Goal: Task Accomplishment & Management: Manage account settings

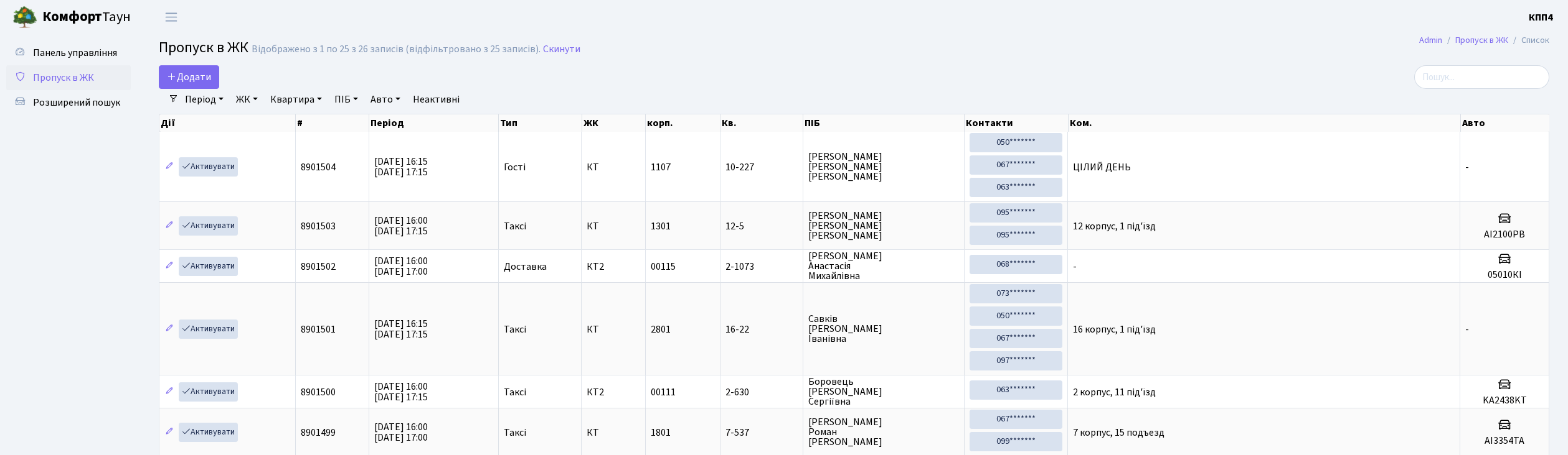
select select "25"
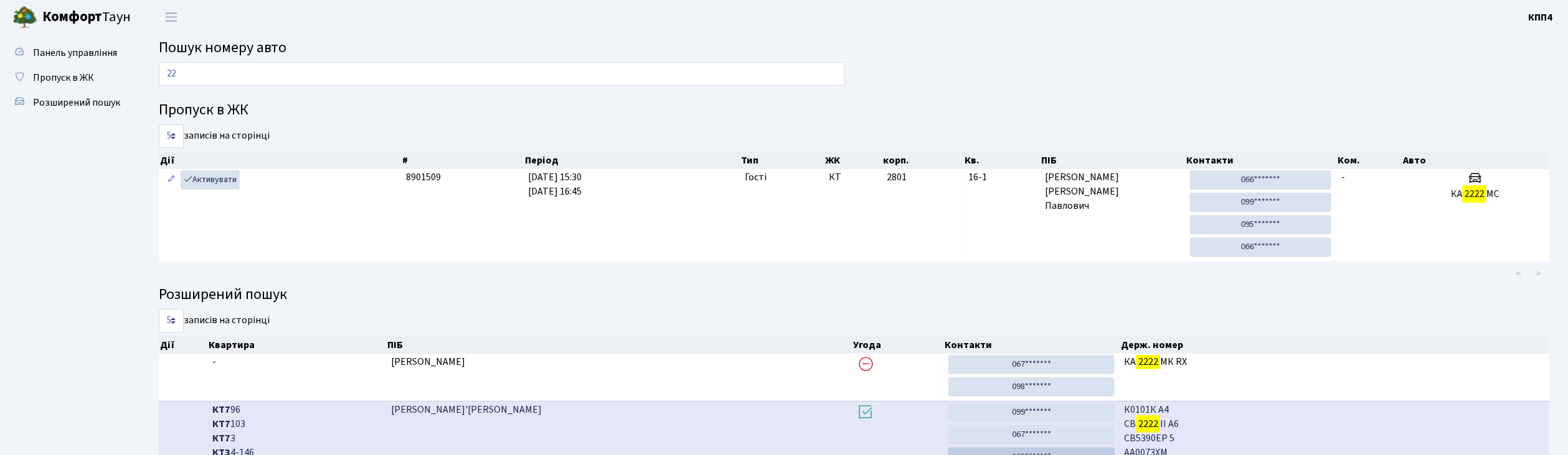
type input "2"
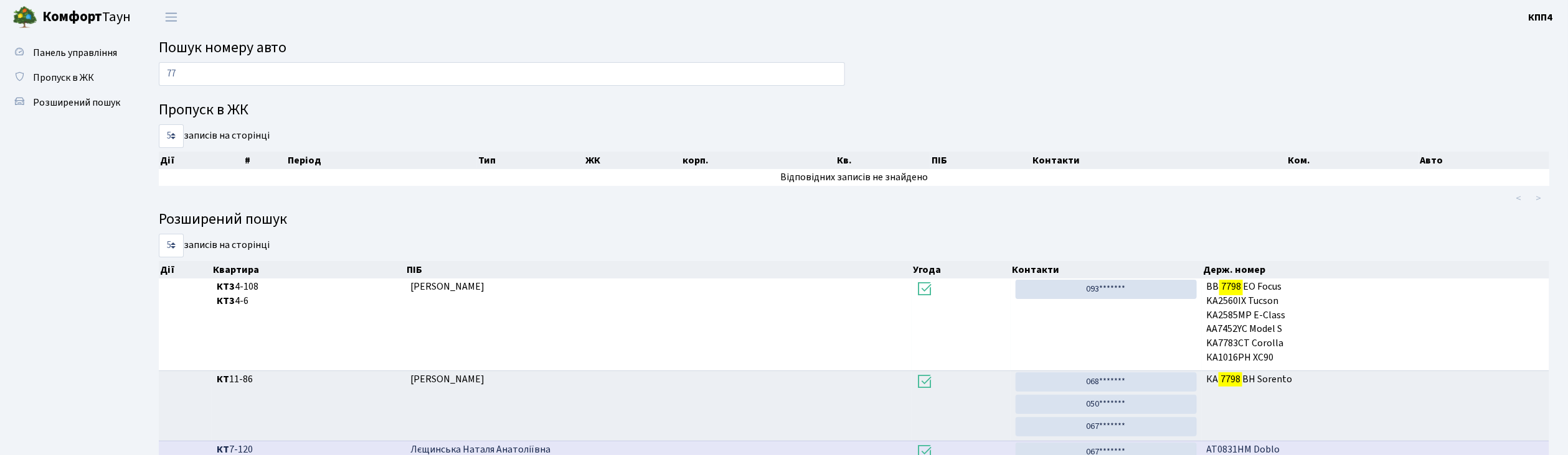
type input "7"
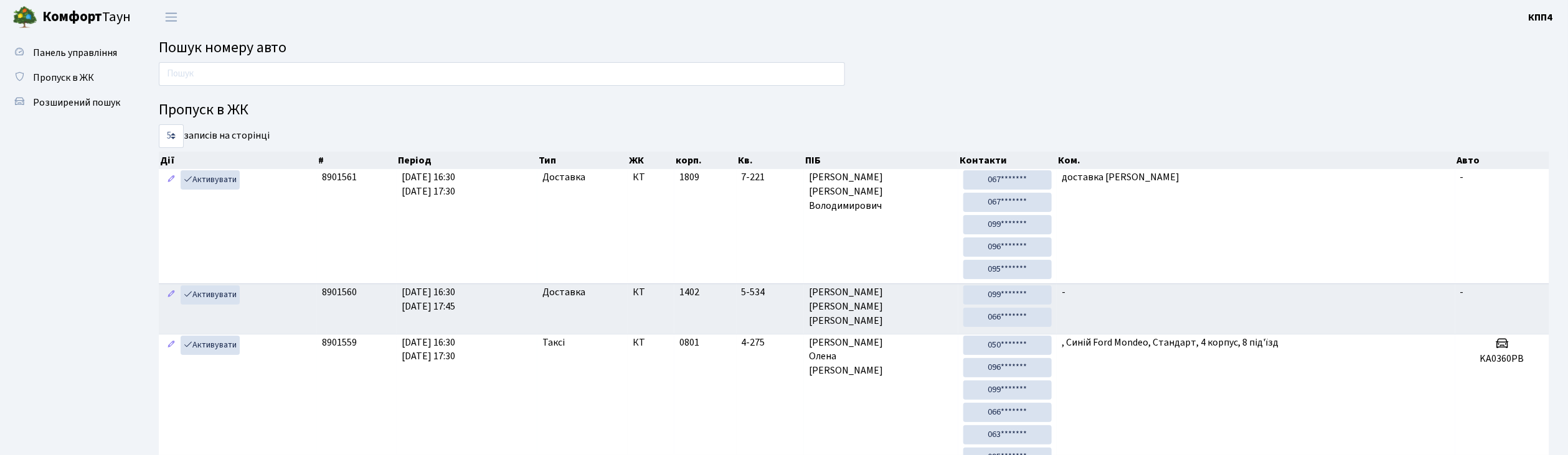
type input "З"
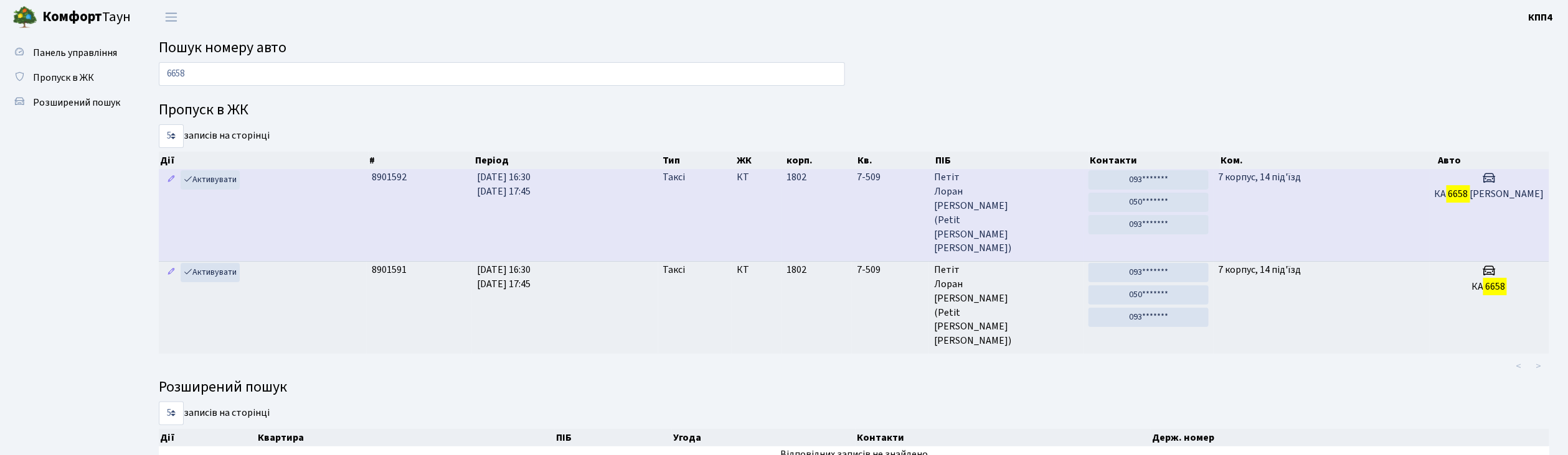
type input "6658"
click at [1359, 179] on td "7 корпус, 14 під'їзд" at bounding box center [1321, 215] width 216 height 92
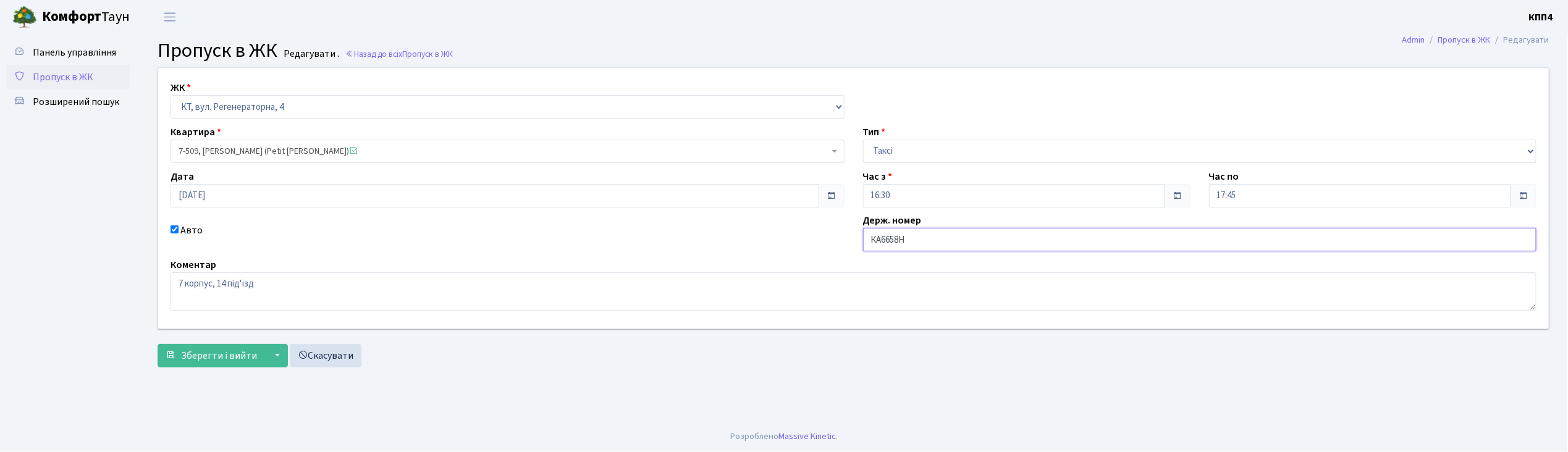
click at [970, 239] on input "КА6658Н" at bounding box center [1200, 240] width 674 height 24
type input "КА6658НС"
click at [213, 356] on span "Зберегти і вийти" at bounding box center [219, 356] width 76 height 14
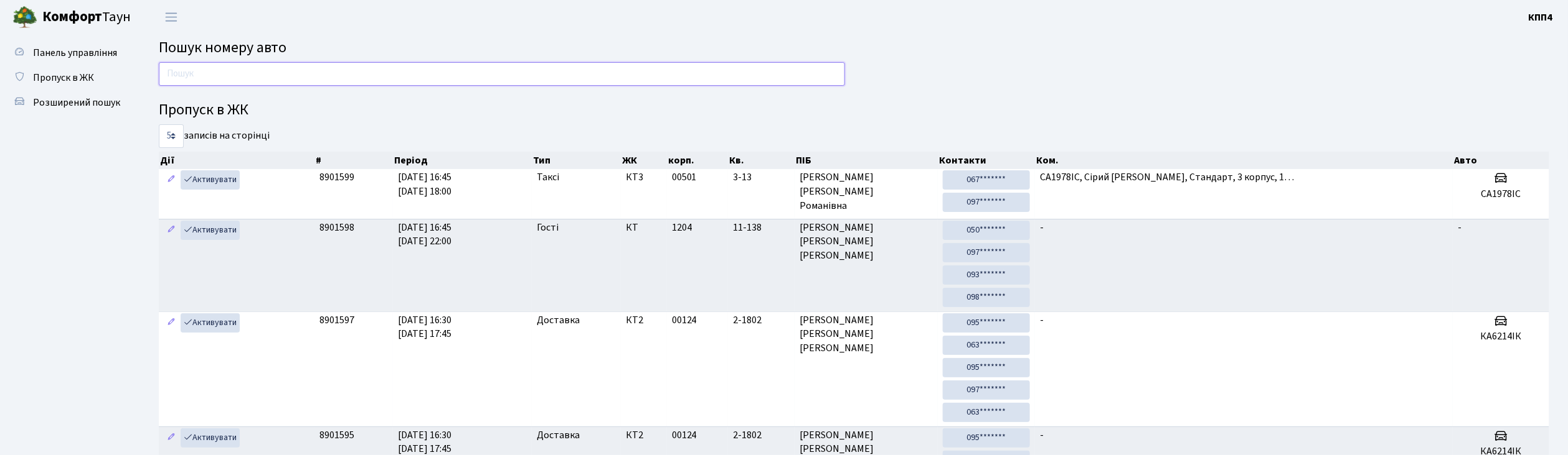
click at [187, 70] on input "text" at bounding box center [502, 74] width 686 height 24
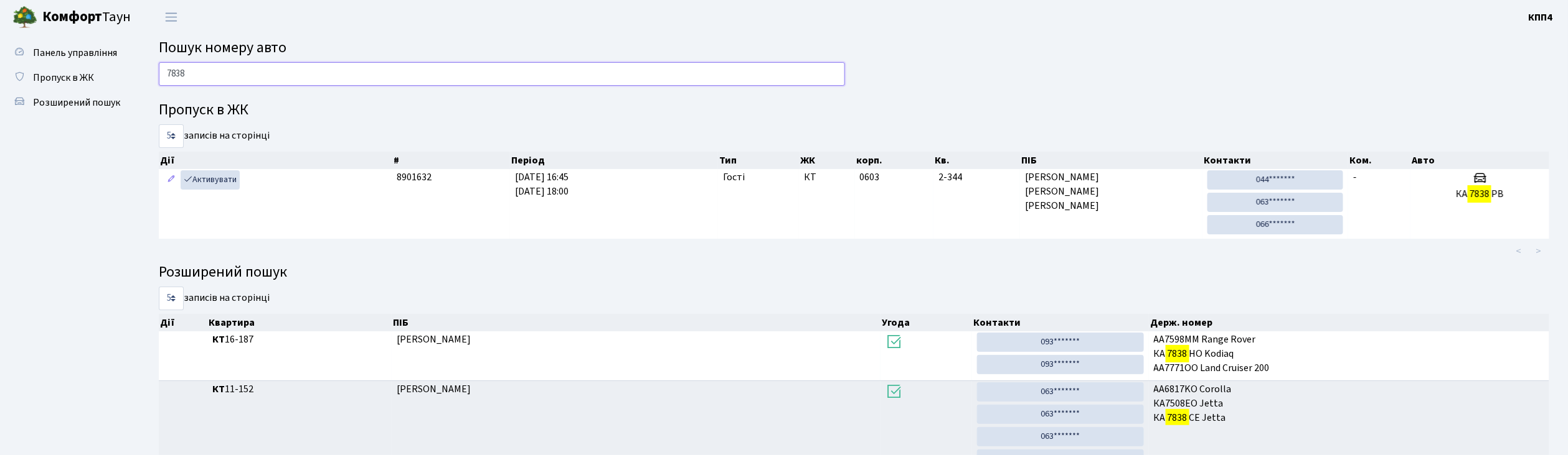
type input "7838"
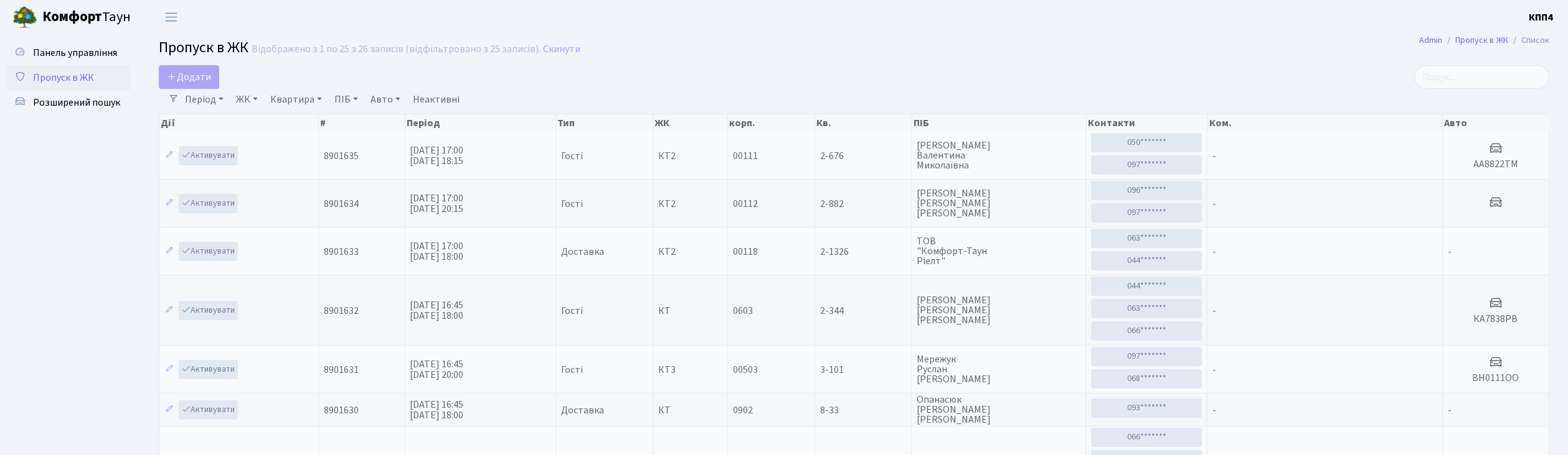
select select "25"
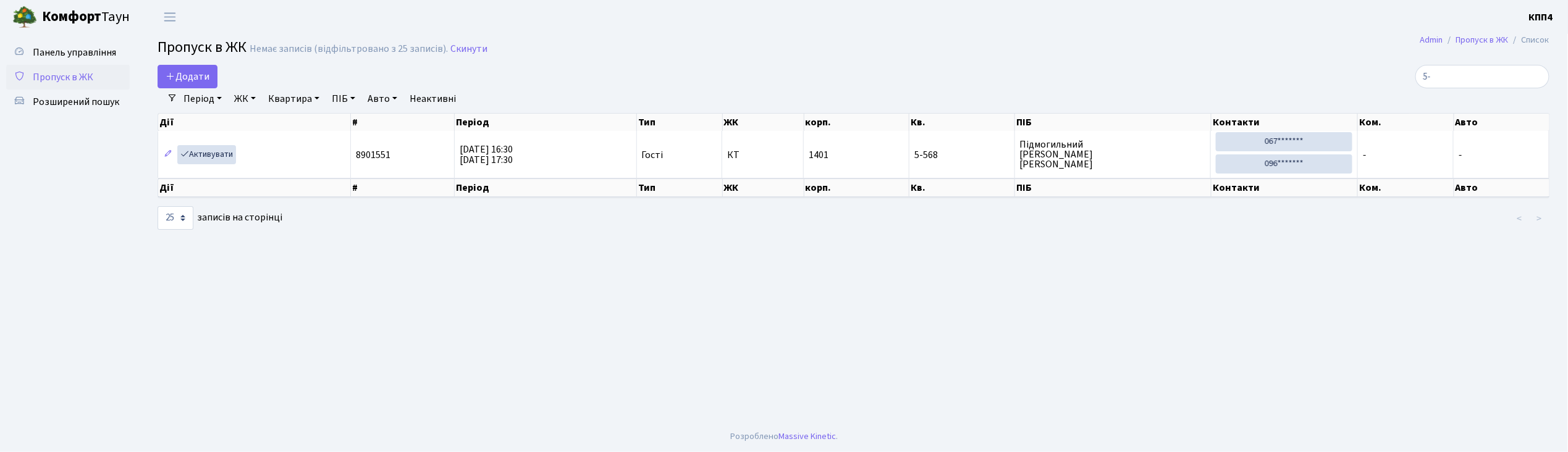
type input "5"
